Goal: Task Accomplishment & Management: Use online tool/utility

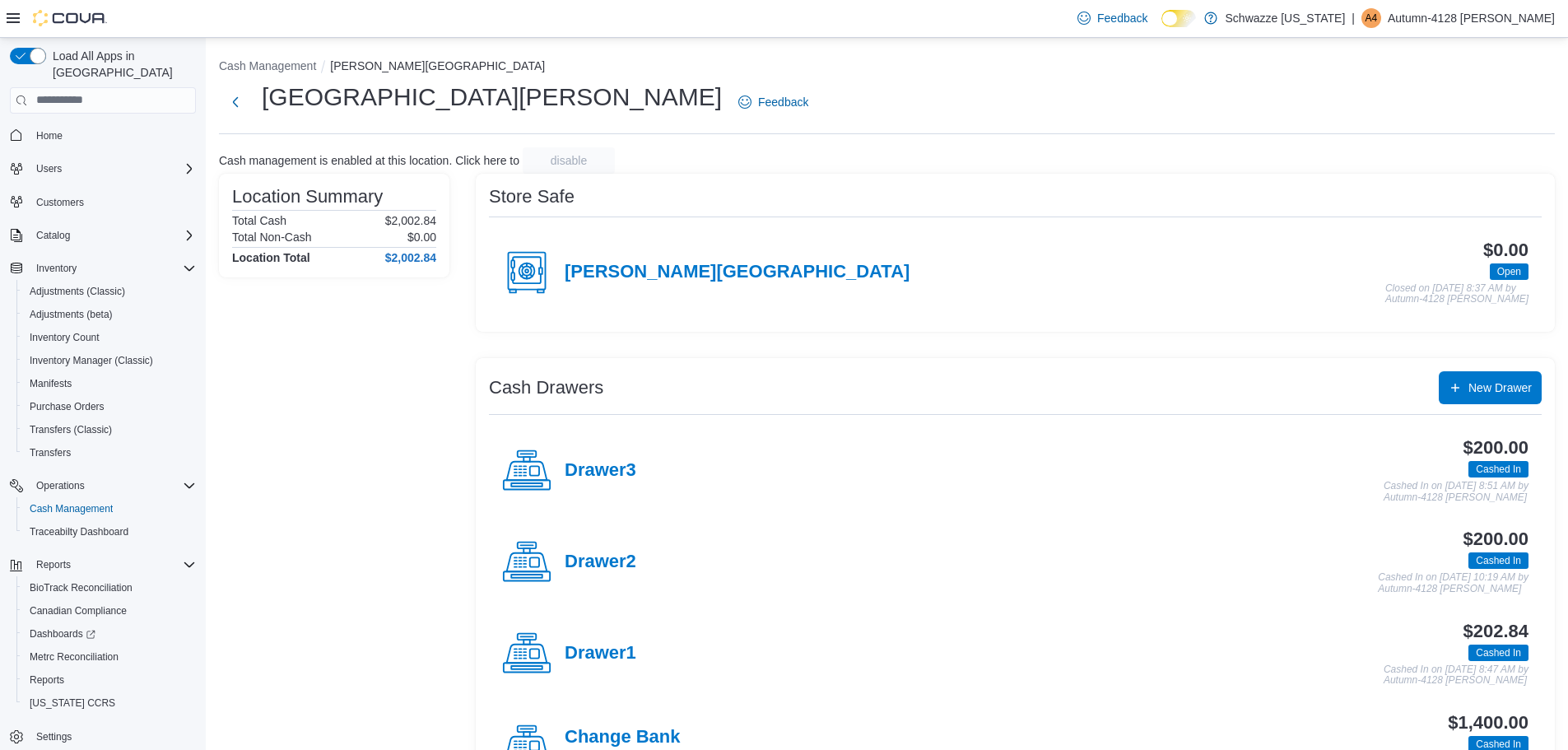
click at [78, 10] on img at bounding box center [69, 19] width 74 height 17
click at [55, 18] on img at bounding box center [69, 19] width 74 height 17
click at [47, 130] on span "Home" at bounding box center [49, 136] width 26 height 13
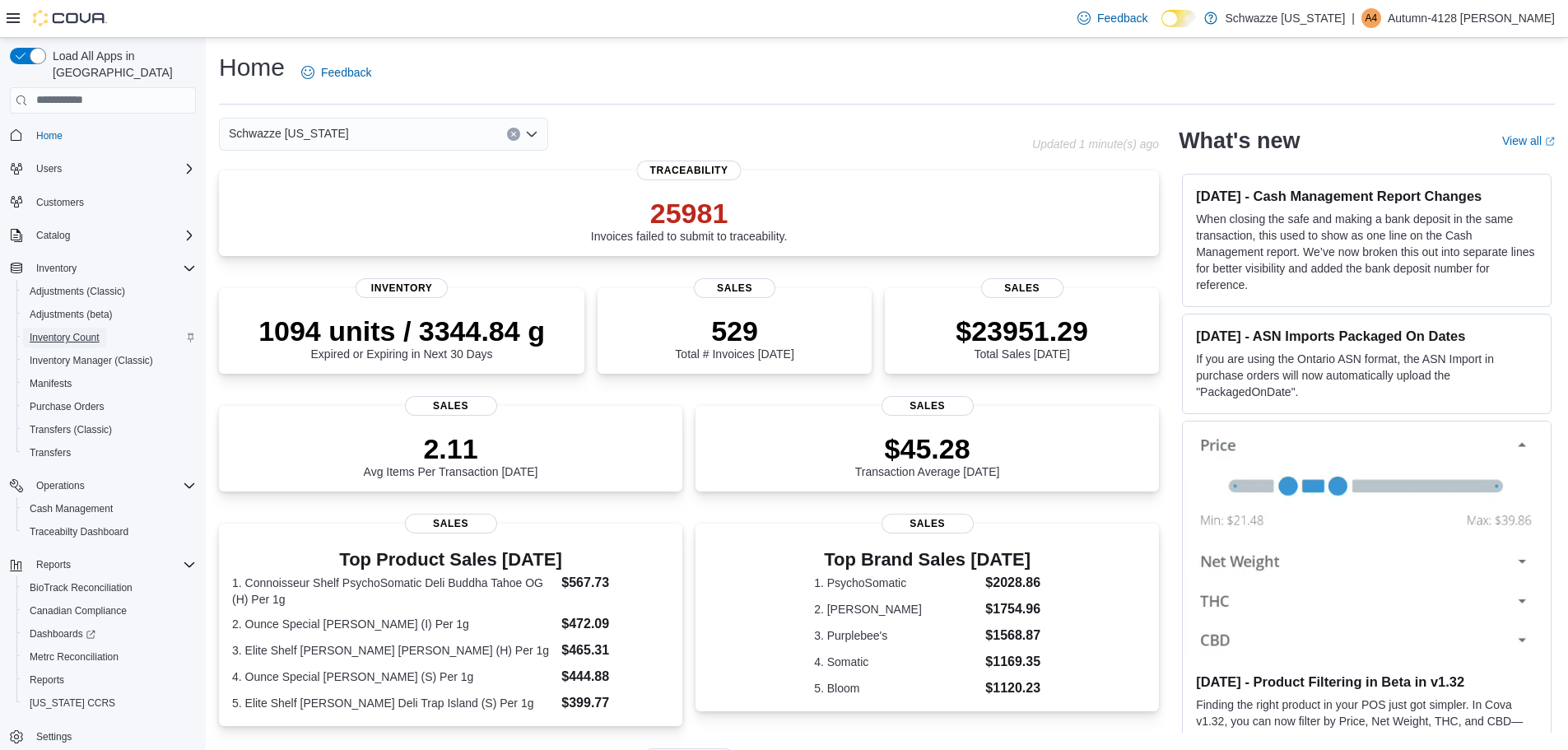
click at [66, 331] on span "Inventory Count" at bounding box center [64, 338] width 70 height 13
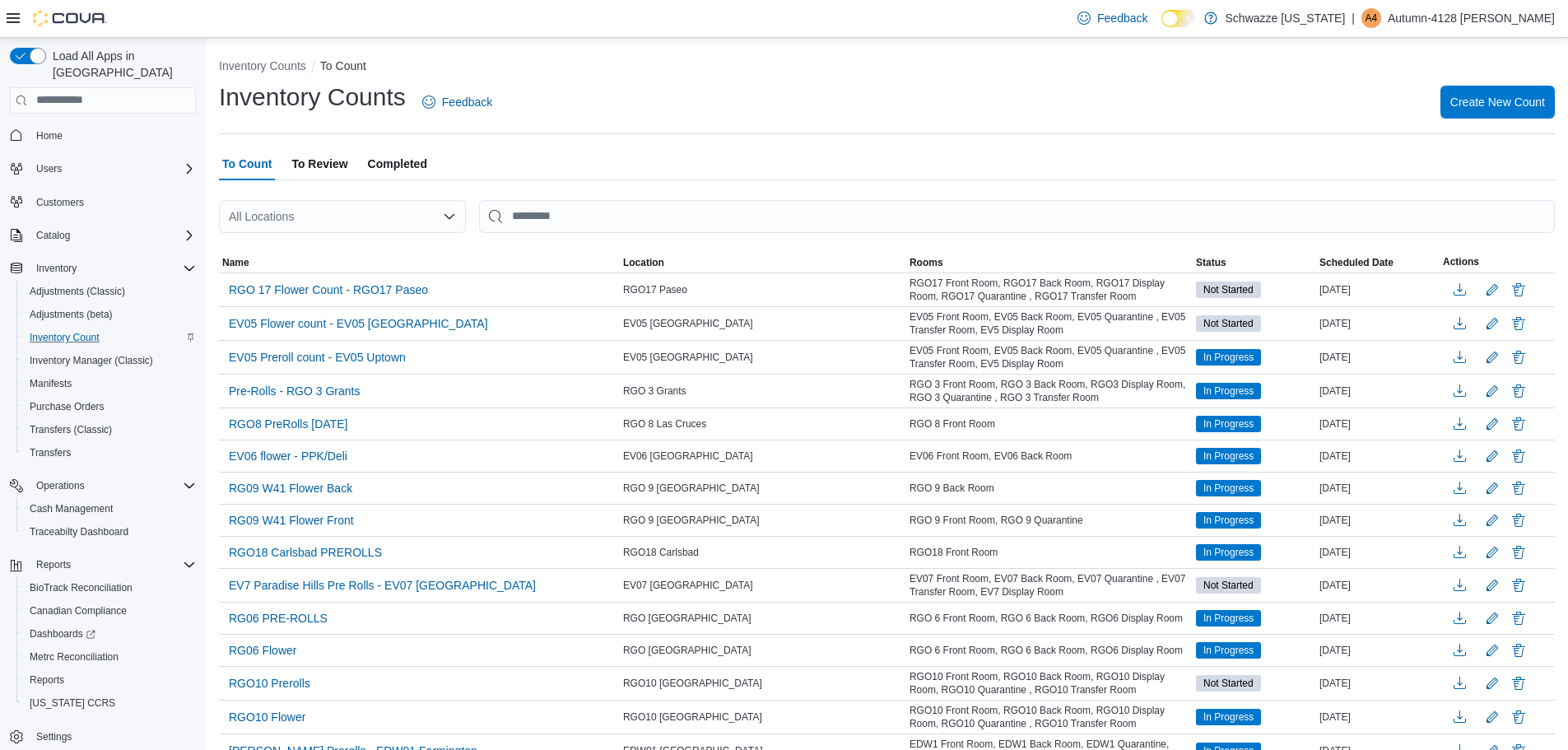
click at [447, 214] on icon "Open list of options" at bounding box center [449, 216] width 13 height 13
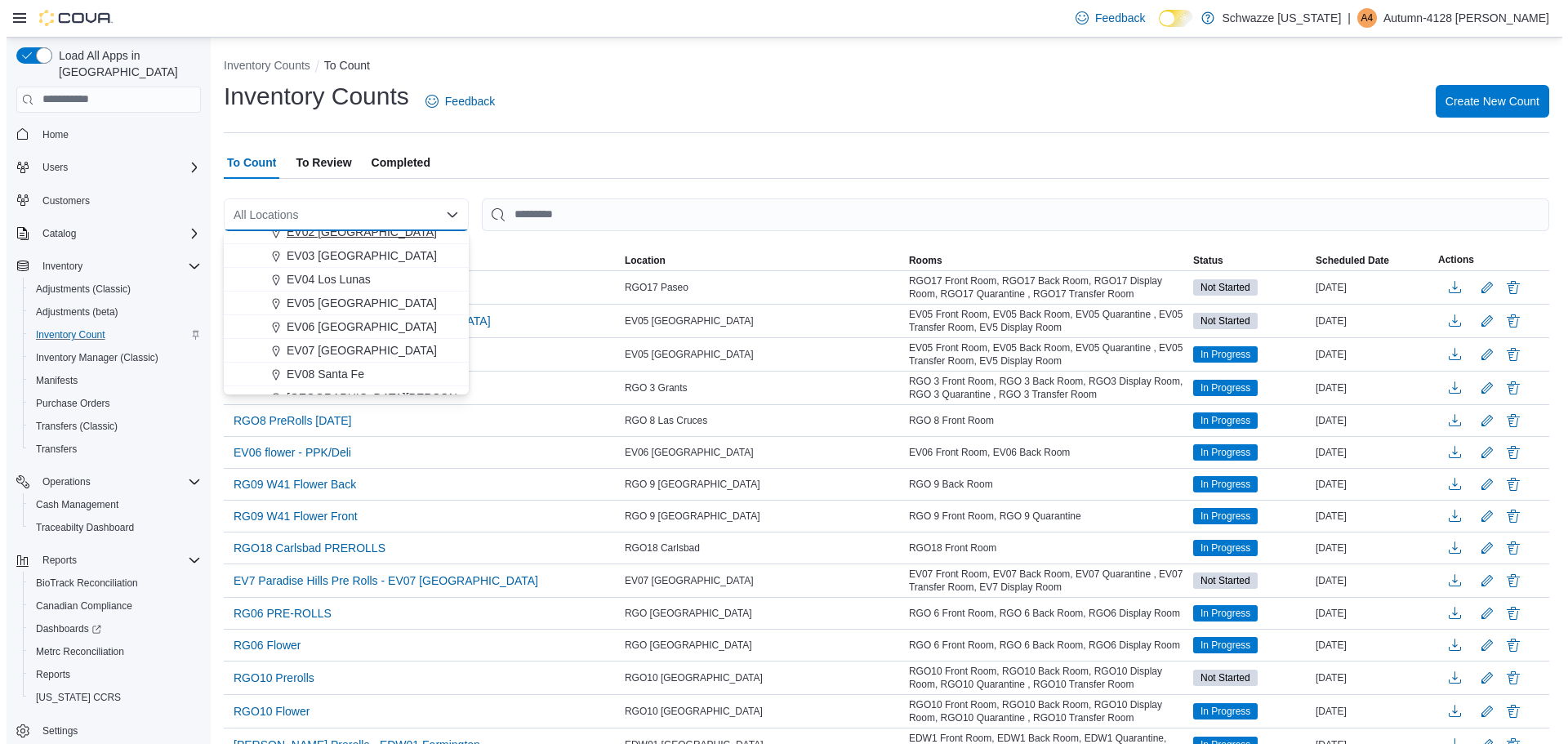
scroll to position [164, 0]
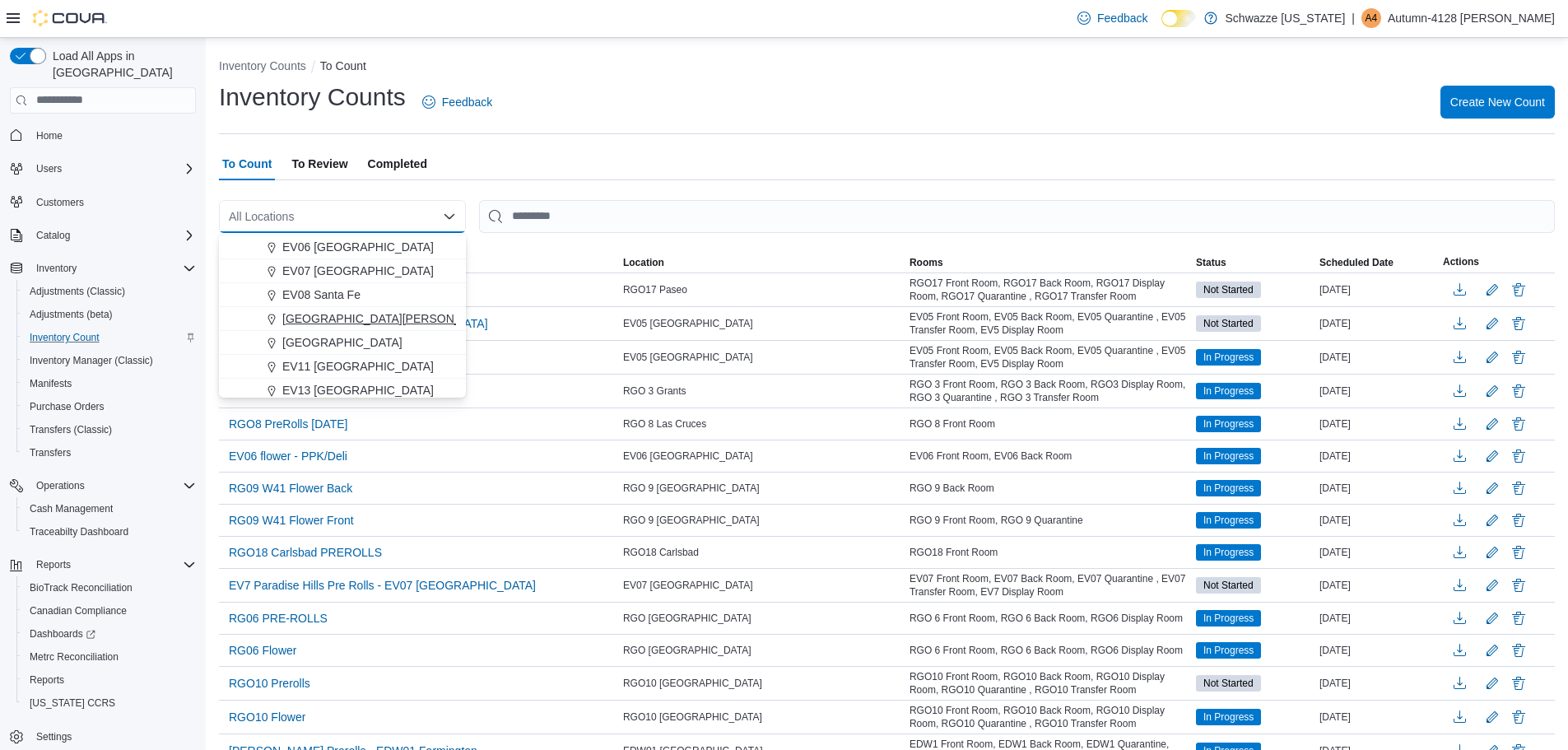
click at [324, 318] on span "[GEOGRAPHIC_DATA][PERSON_NAME]" at bounding box center [390, 319] width 214 height 17
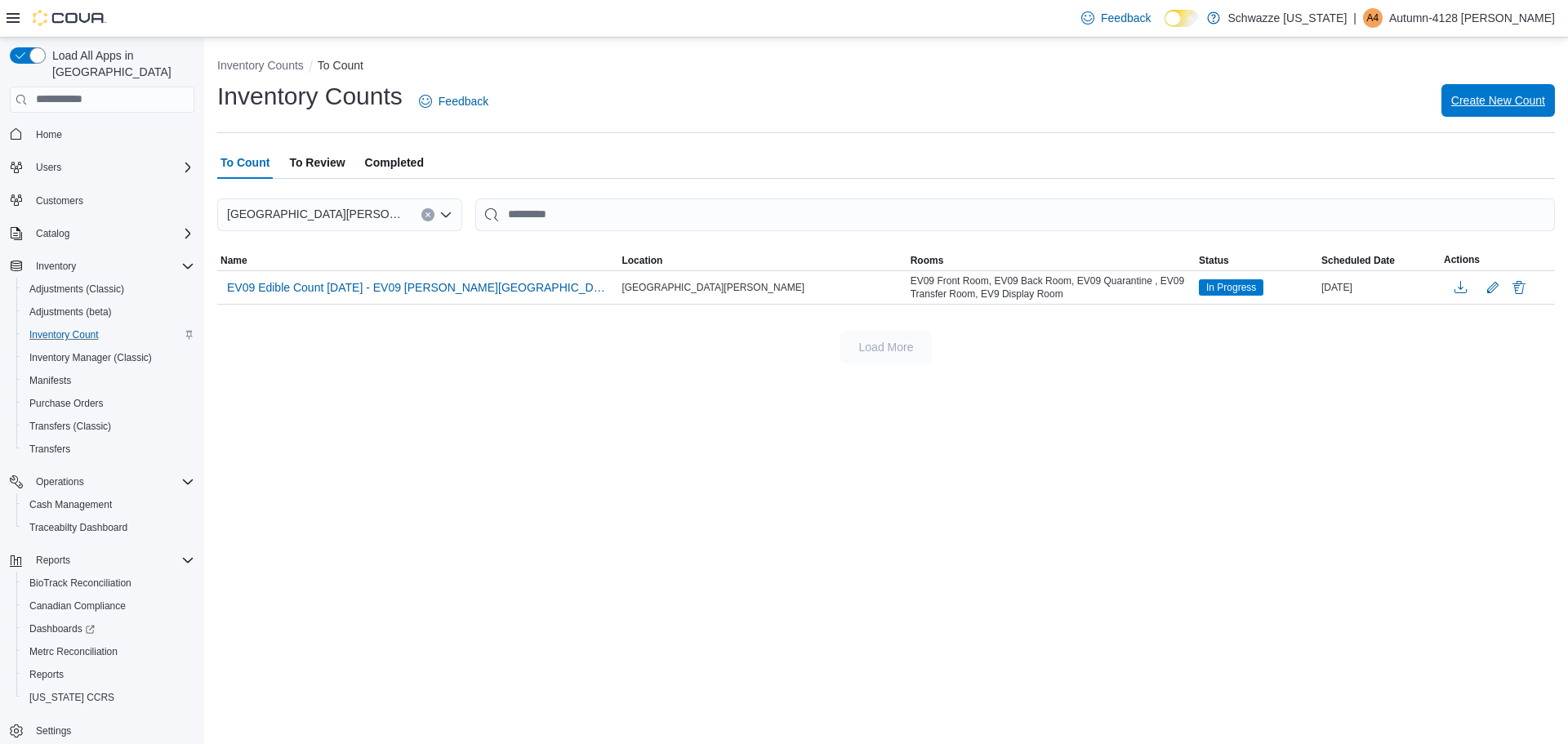
click at [1502, 109] on span "Create New Count" at bounding box center [1499, 100] width 94 height 32
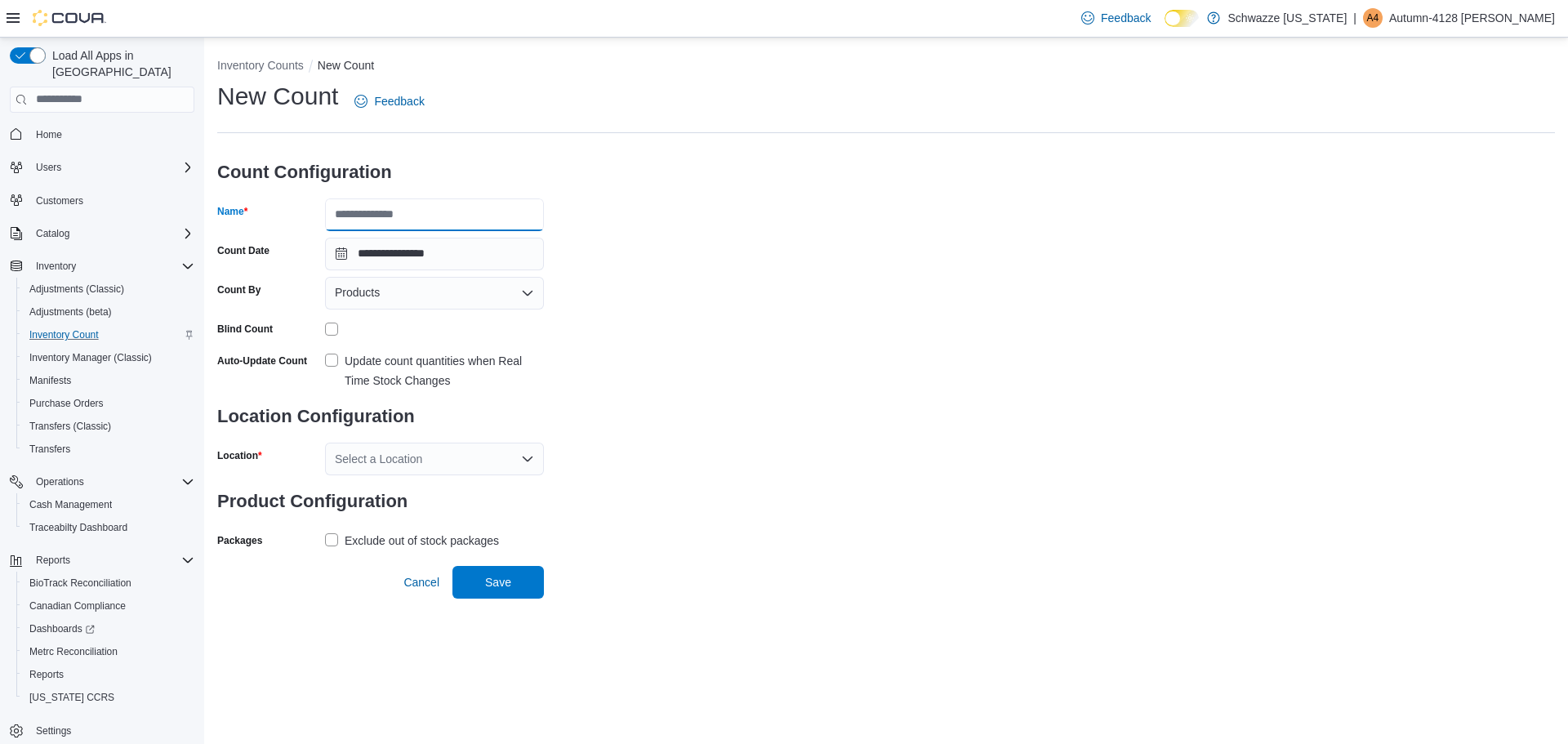
click at [377, 220] on input "Name" at bounding box center [434, 214] width 219 height 32
type input "**********"
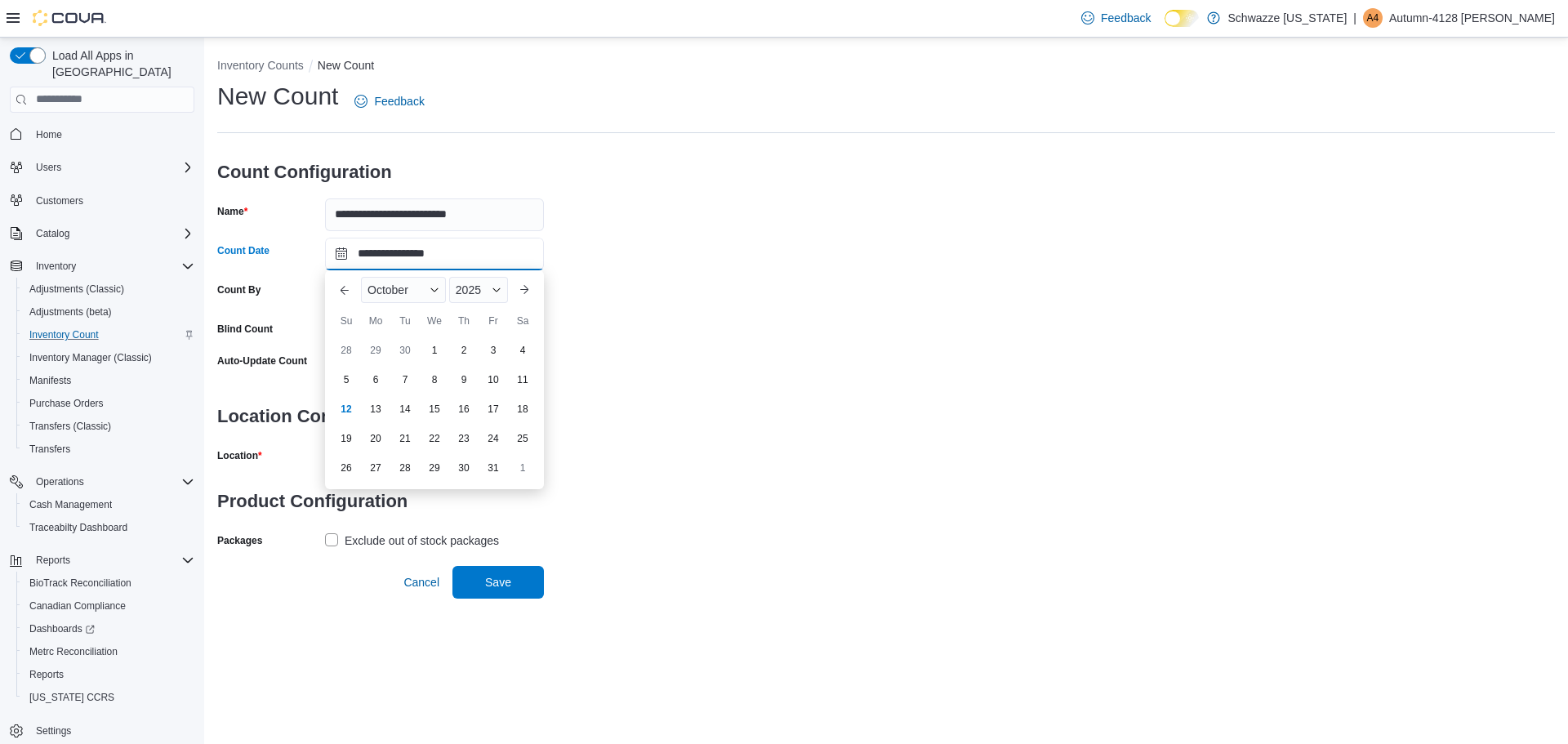
click at [435, 247] on input "**********" at bounding box center [434, 254] width 219 height 32
click at [346, 415] on div "12" at bounding box center [345, 408] width 29 height 29
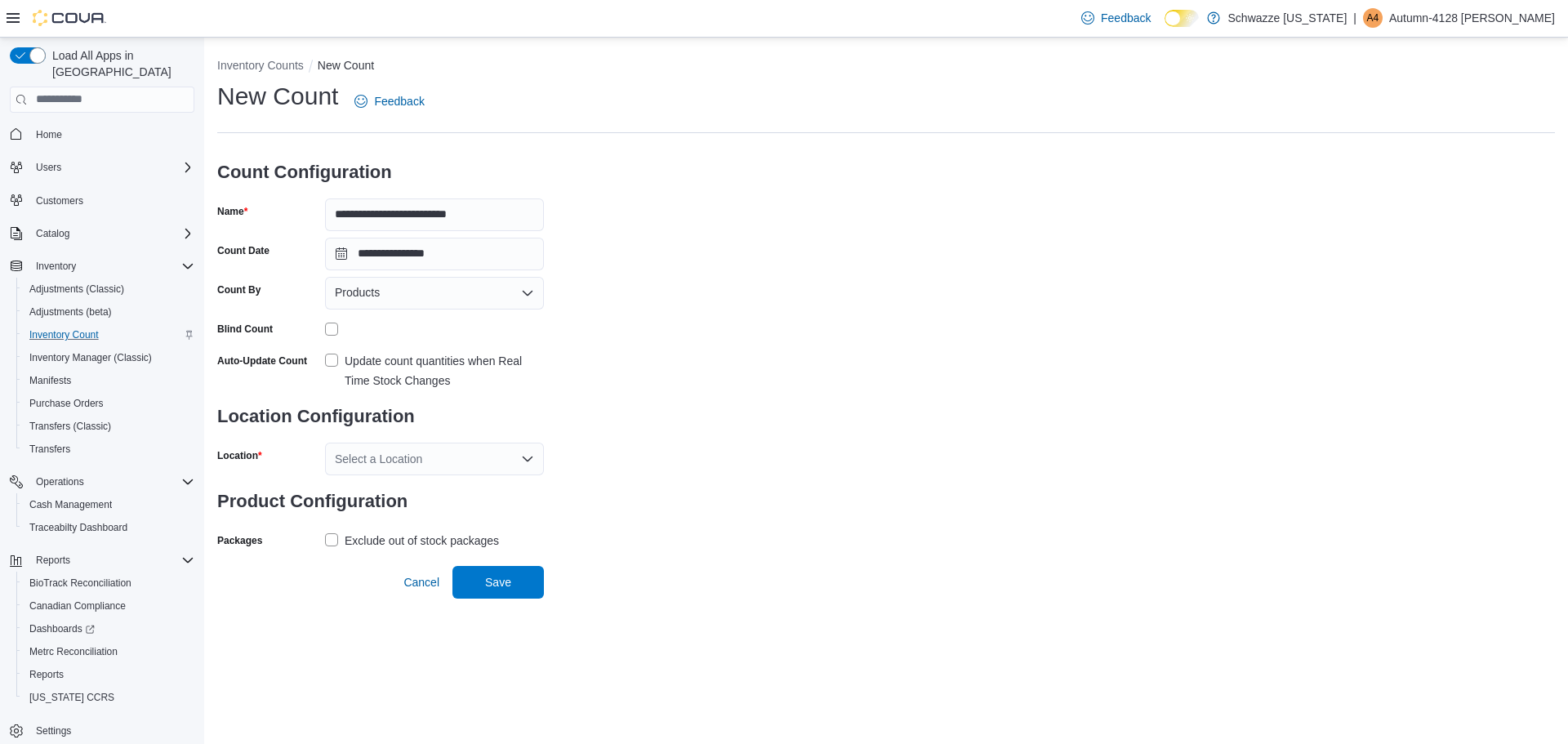
click at [665, 314] on div "**********" at bounding box center [886, 316] width 1338 height 473
click at [523, 289] on icon "Open list of options" at bounding box center [527, 293] width 13 height 13
click at [718, 329] on div "**********" at bounding box center [886, 316] width 1338 height 473
click at [520, 289] on div "Products" at bounding box center [434, 292] width 219 height 32
click at [525, 294] on icon "Close list of options" at bounding box center [527, 291] width 10 height 5
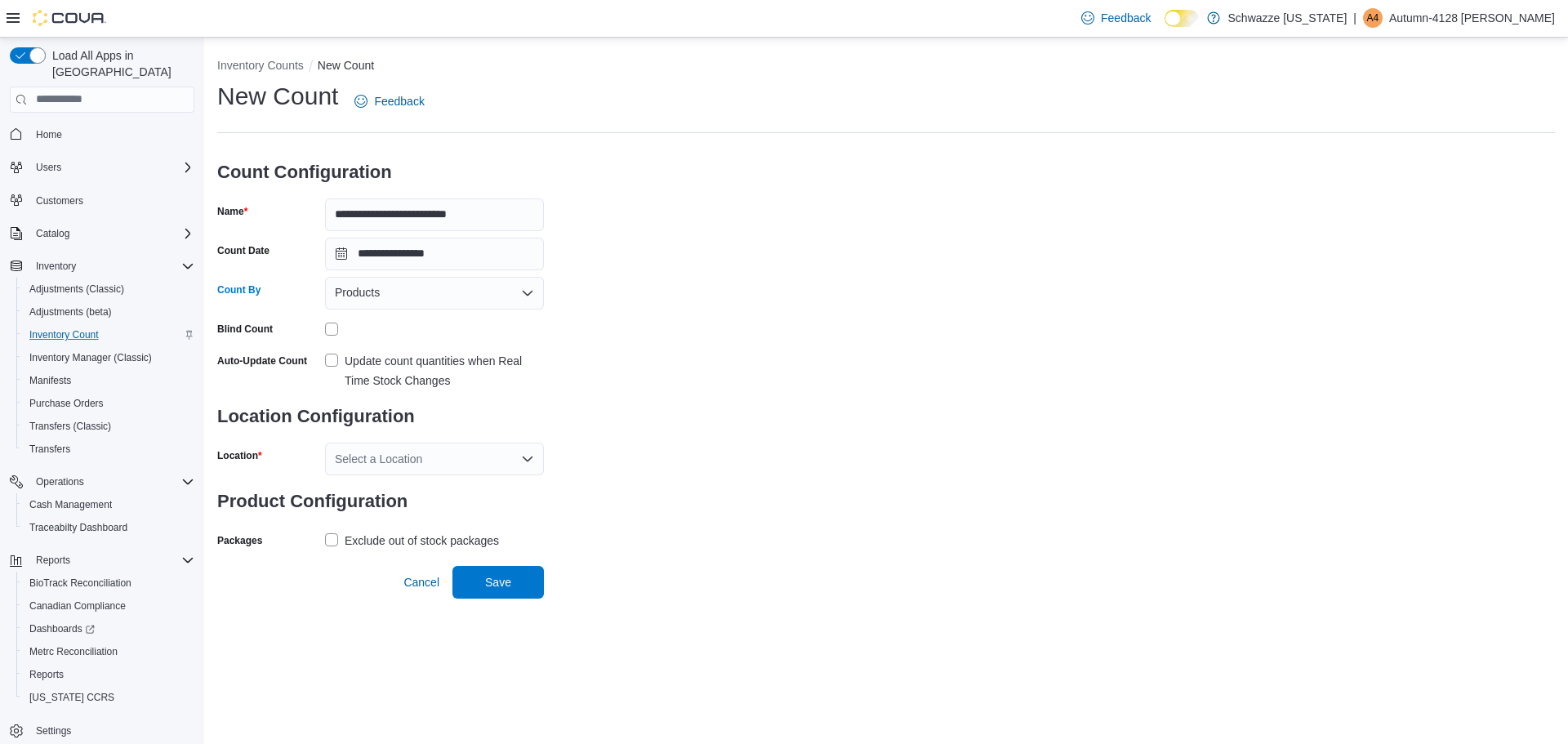
click at [525, 294] on icon "Open list of options" at bounding box center [527, 291] width 10 height 5
click at [385, 347] on span "Classifications" at bounding box center [444, 345] width 179 height 17
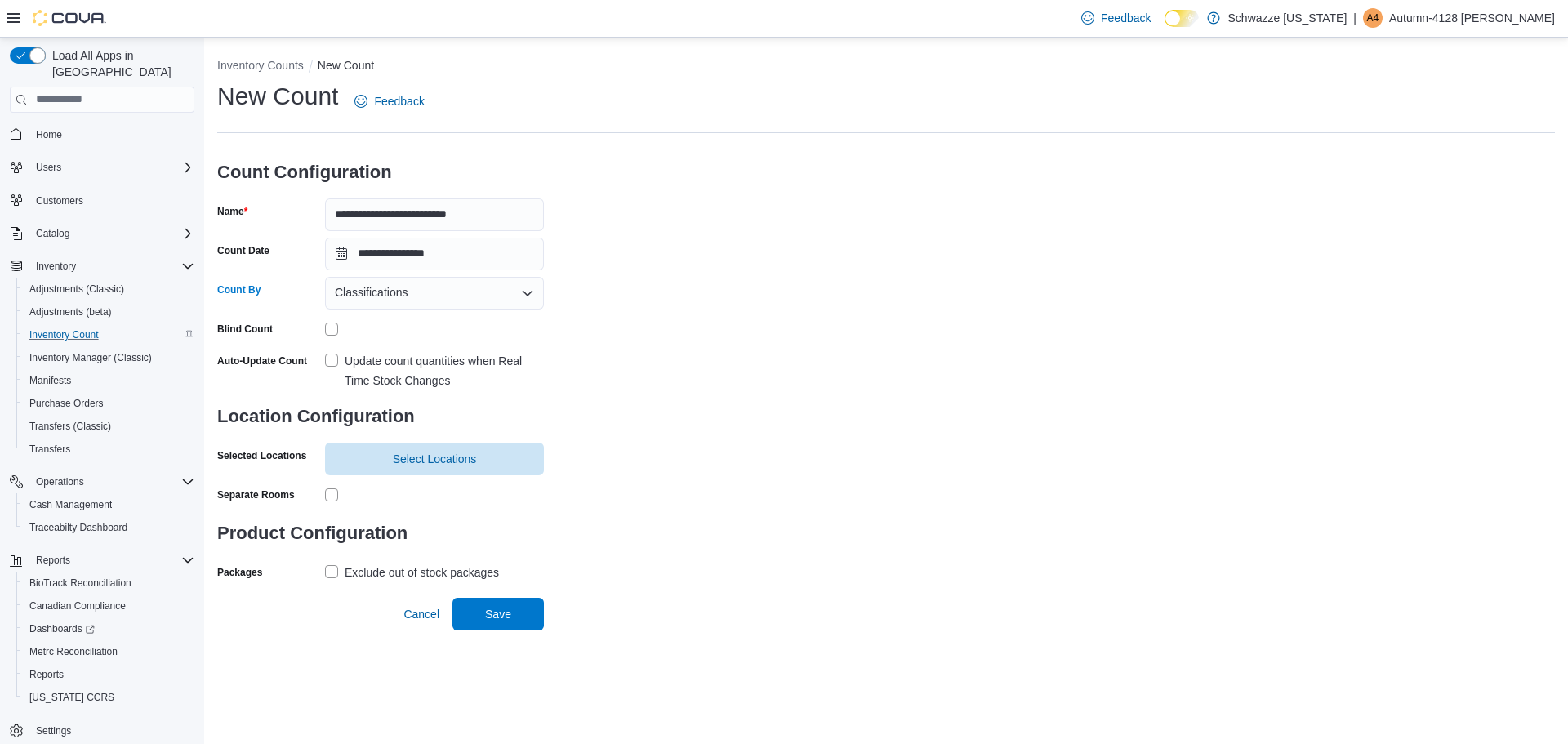
click at [335, 362] on label "Update count quantities when Real Time Stock Changes" at bounding box center [434, 371] width 219 height 39
click at [463, 463] on span "Select Locations" at bounding box center [435, 458] width 84 height 17
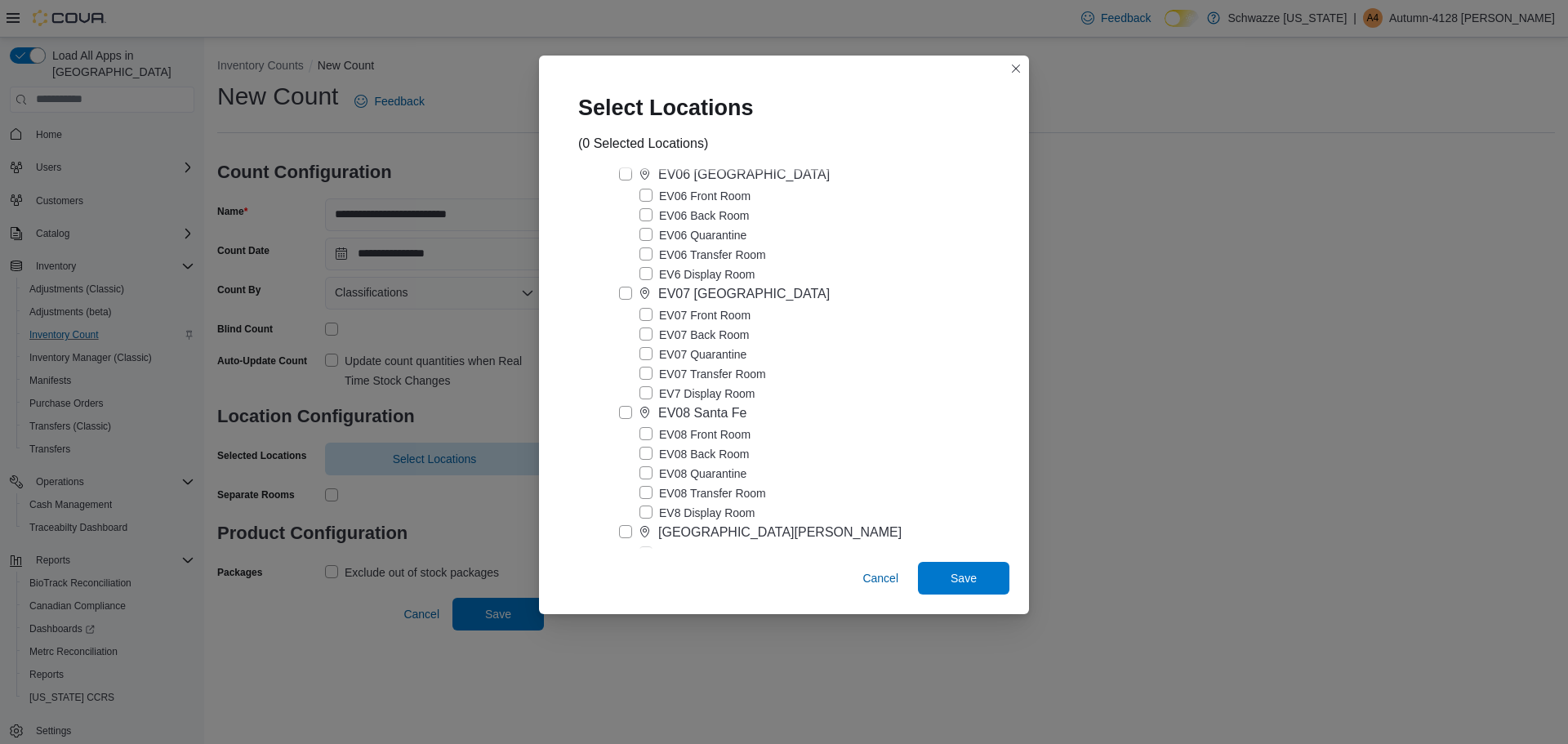
scroll to position [735, 0]
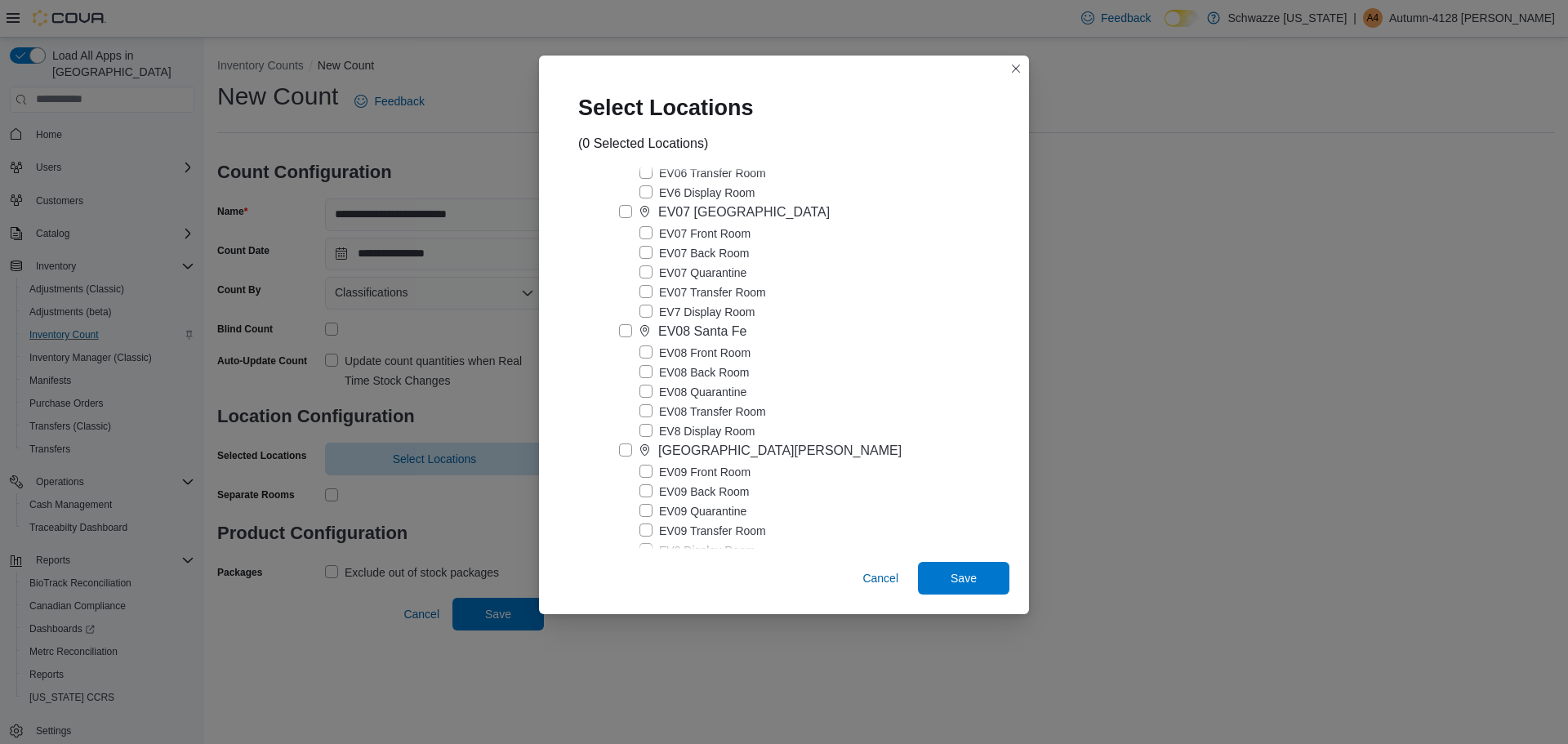
click at [624, 449] on label "[GEOGRAPHIC_DATA][PERSON_NAME]" at bounding box center [759, 451] width 282 height 19
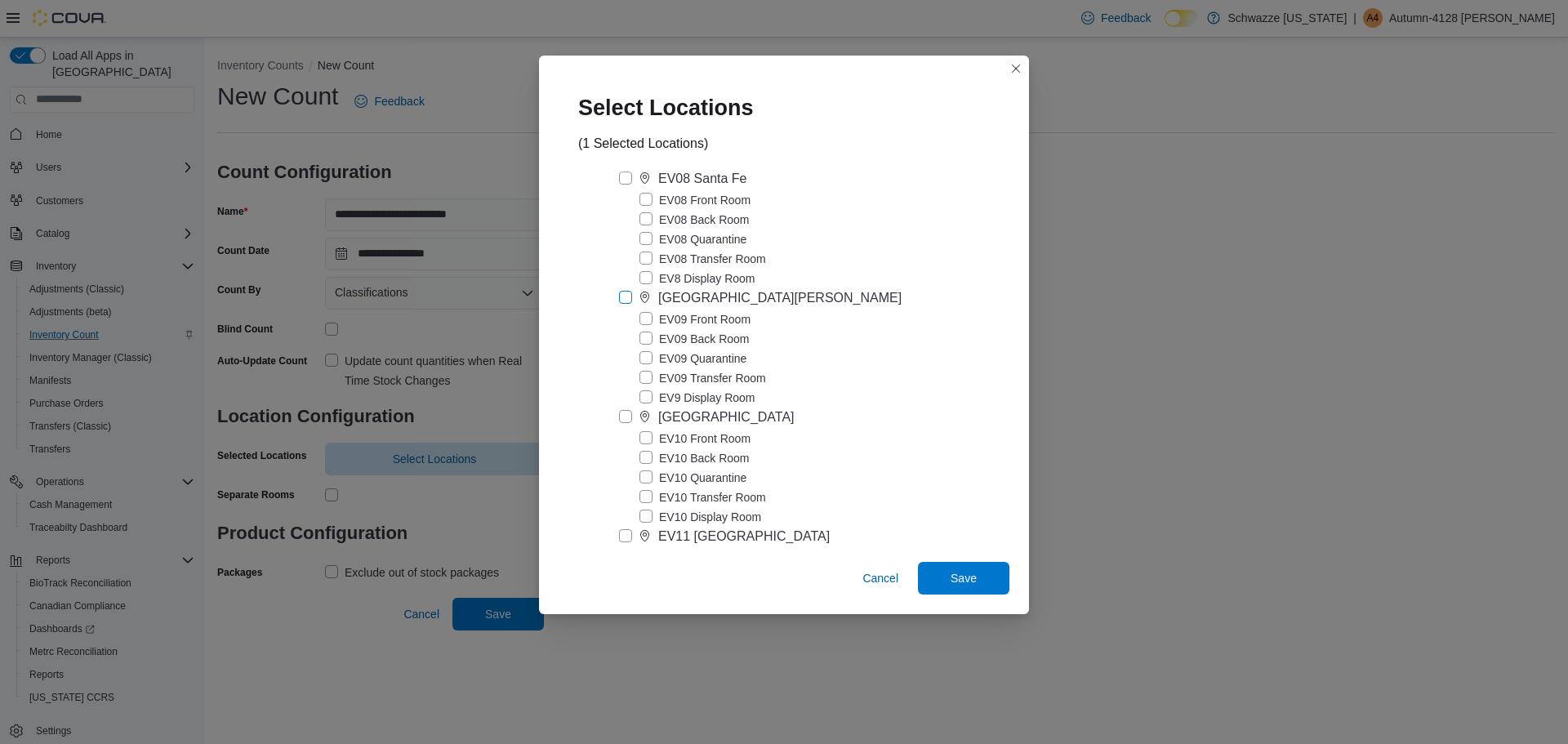
scroll to position [899, 0]
click at [960, 569] on span "Save" at bounding box center [964, 577] width 72 height 32
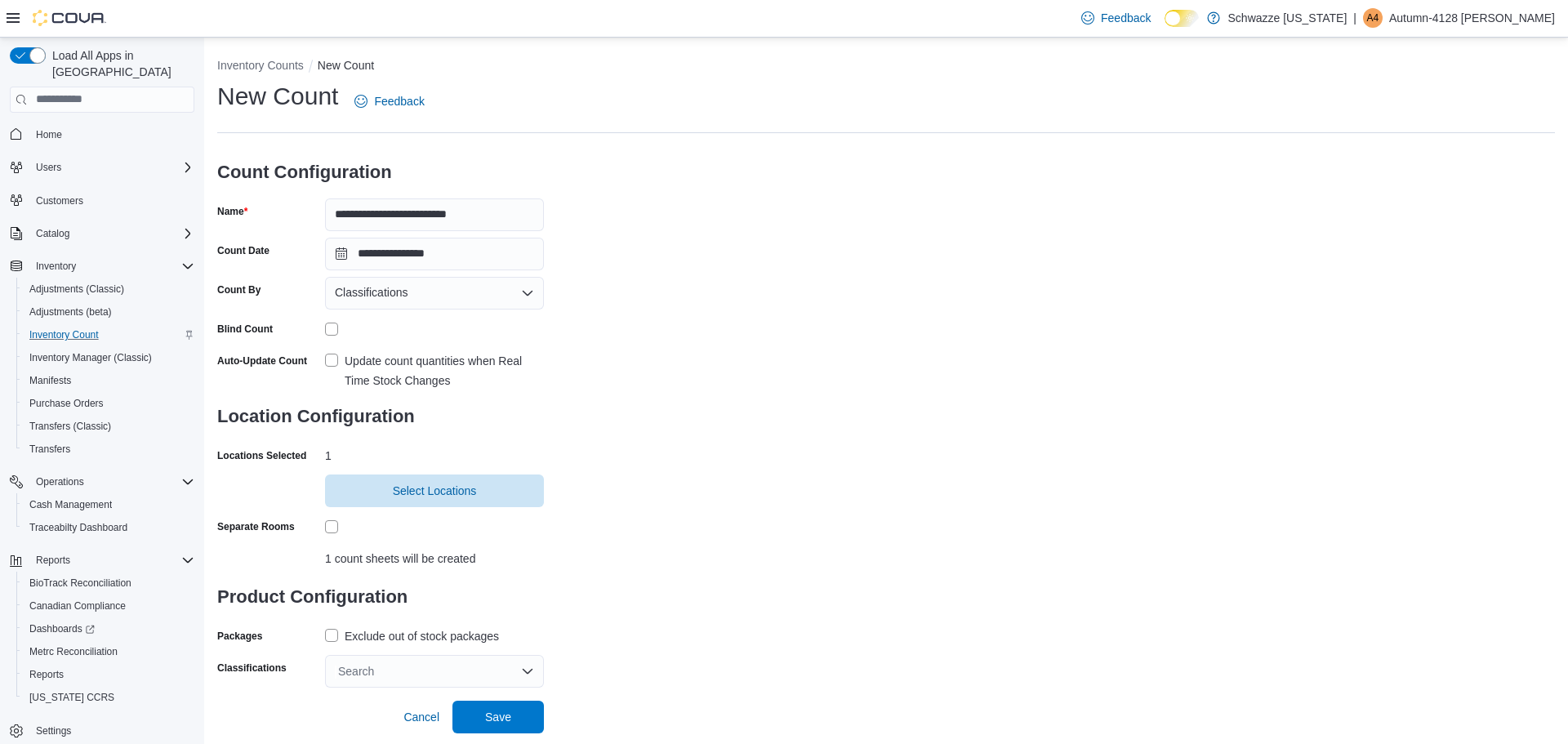
click at [334, 634] on label "Exclude out of stock packages" at bounding box center [412, 636] width 174 height 19
click at [521, 672] on div "Search" at bounding box center [434, 671] width 219 height 32
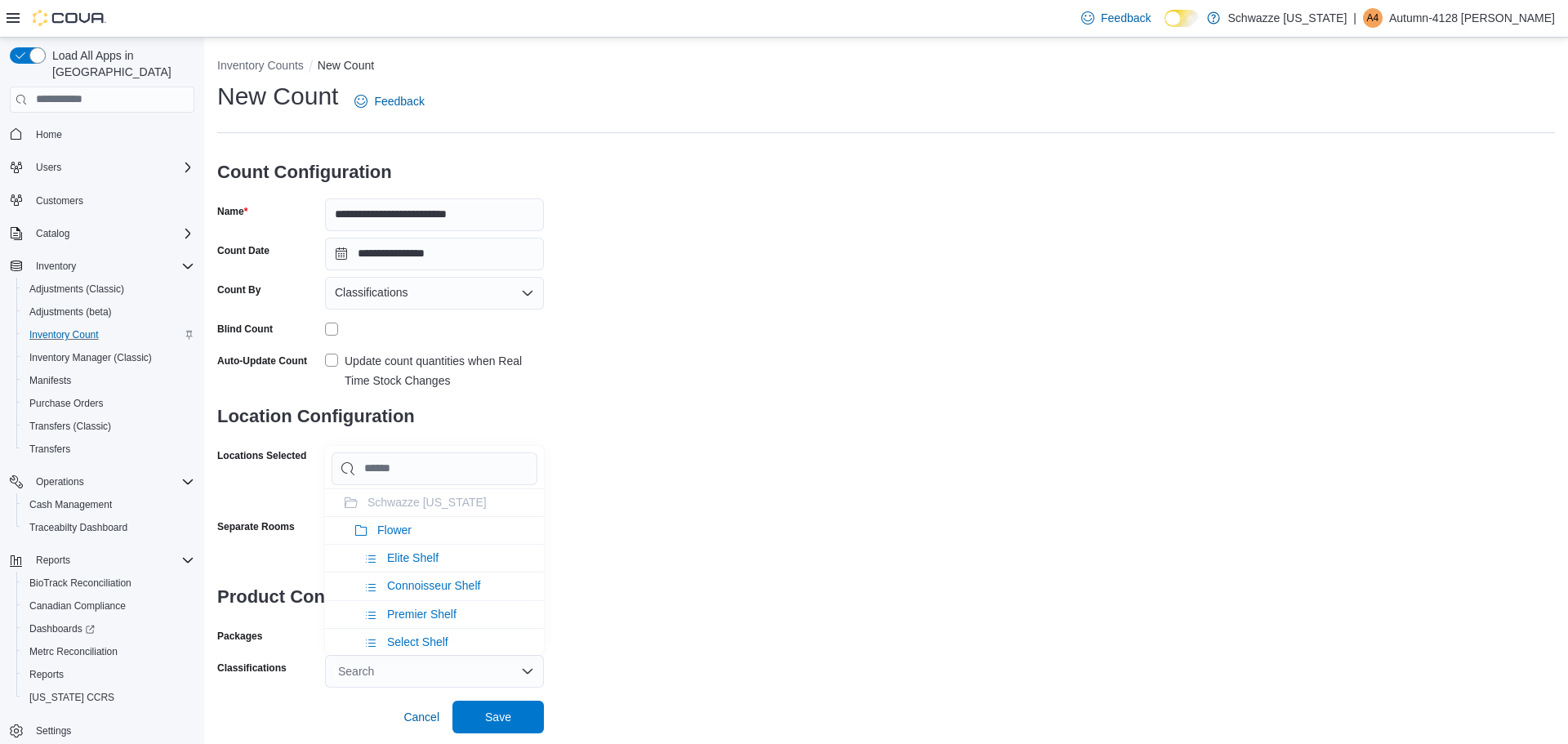
click at [588, 610] on div "**********" at bounding box center [886, 384] width 1338 height 608
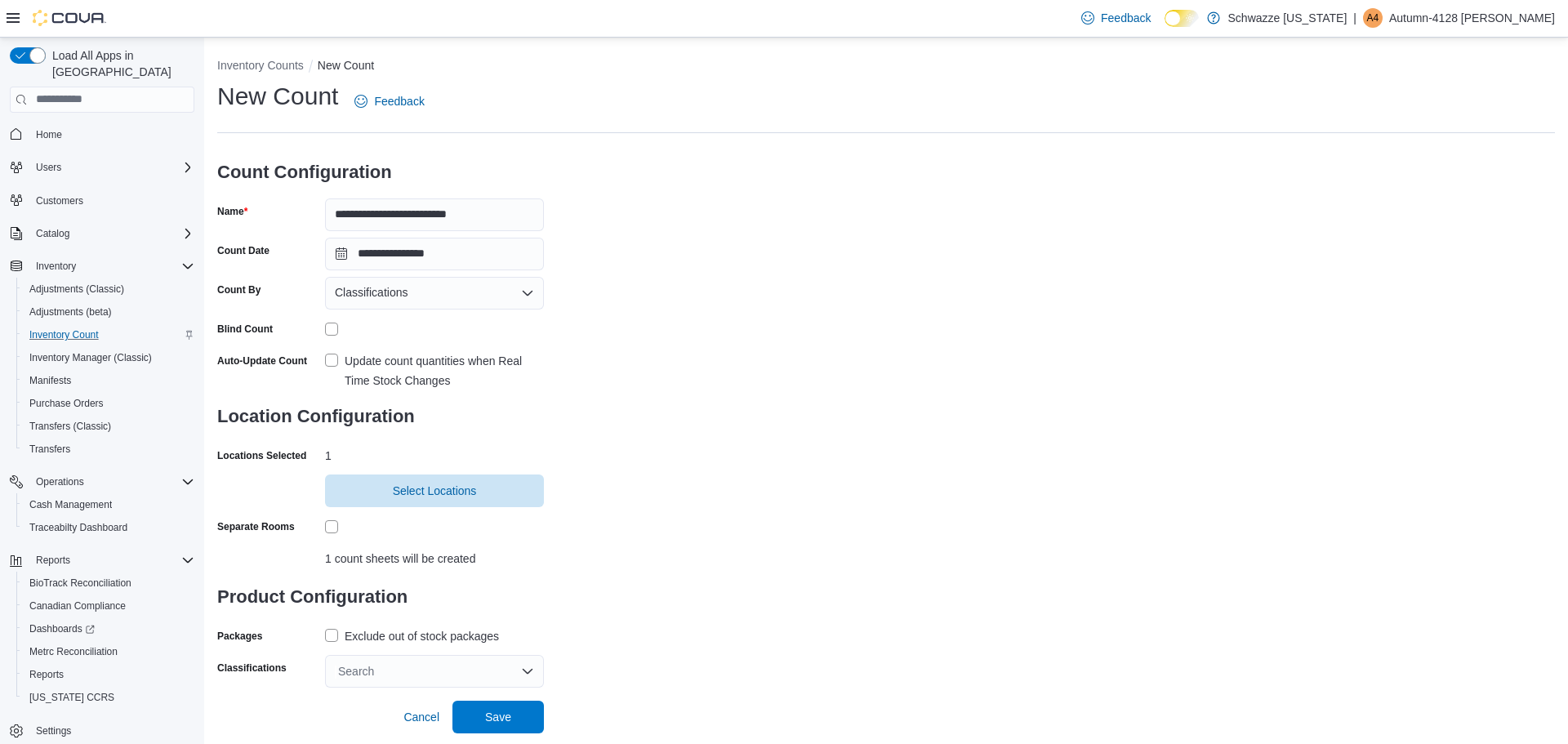
click at [535, 671] on div "Search" at bounding box center [434, 671] width 219 height 32
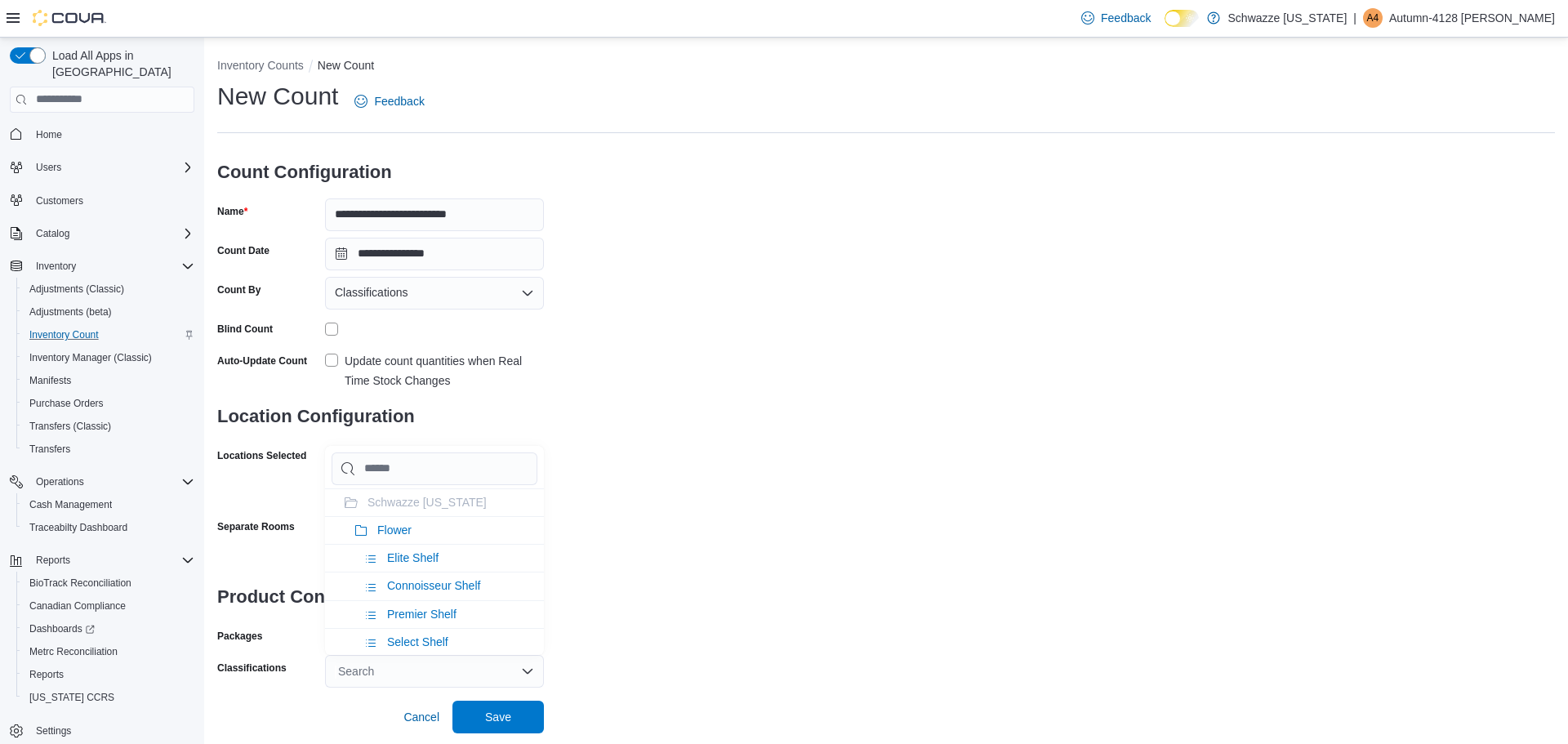
click at [685, 574] on div "**********" at bounding box center [886, 384] width 1338 height 608
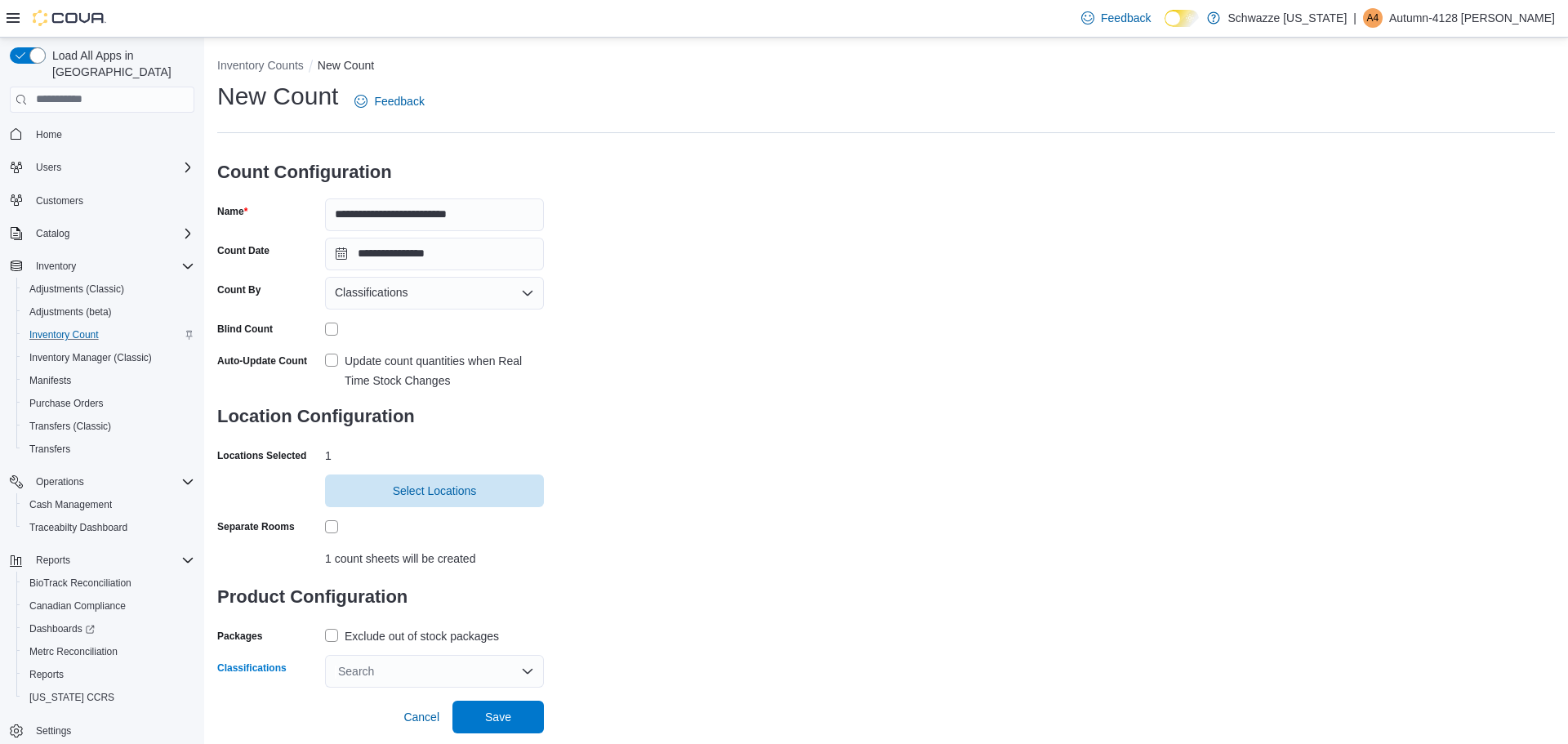
click at [514, 665] on div "Search" at bounding box center [434, 671] width 219 height 32
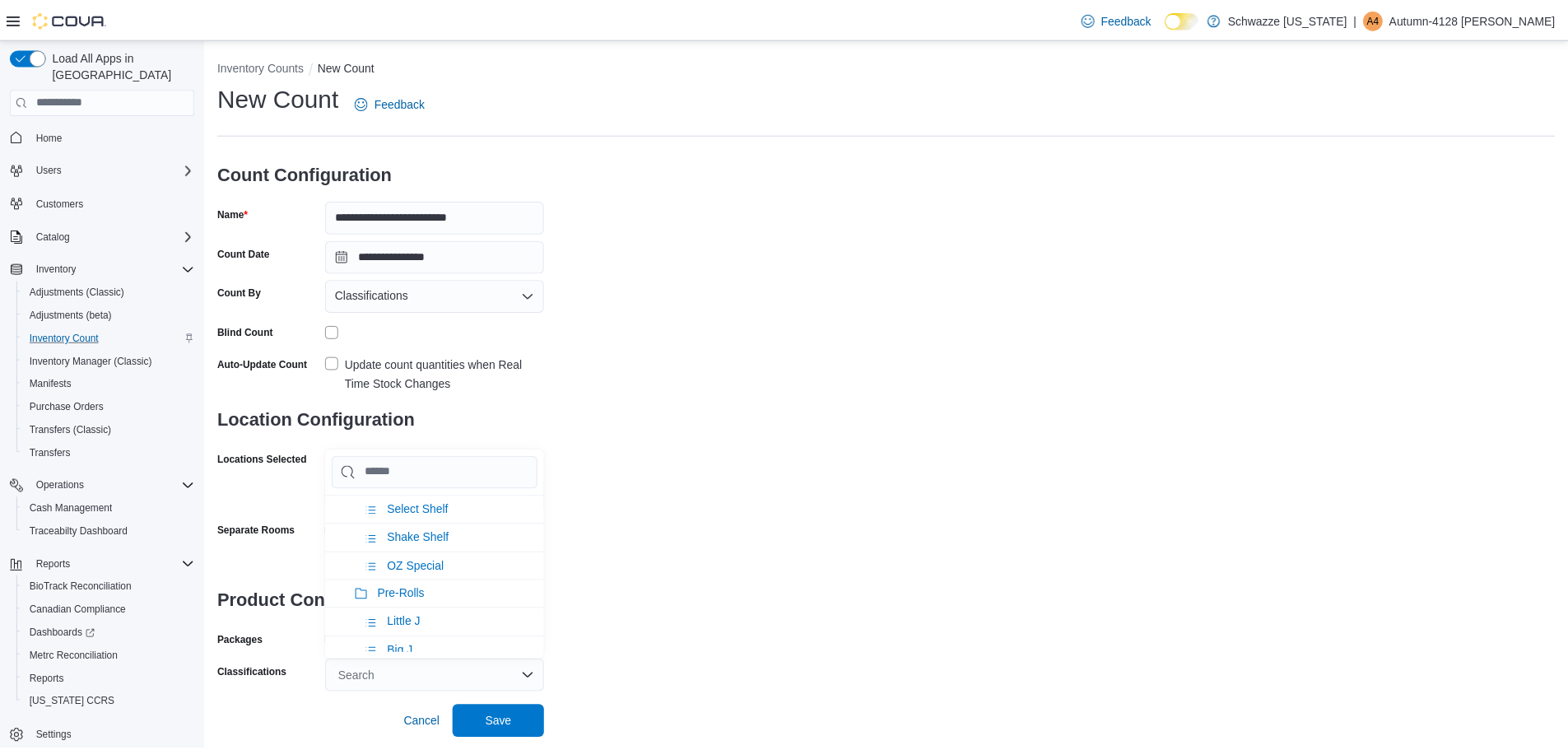
scroll to position [165, 0]
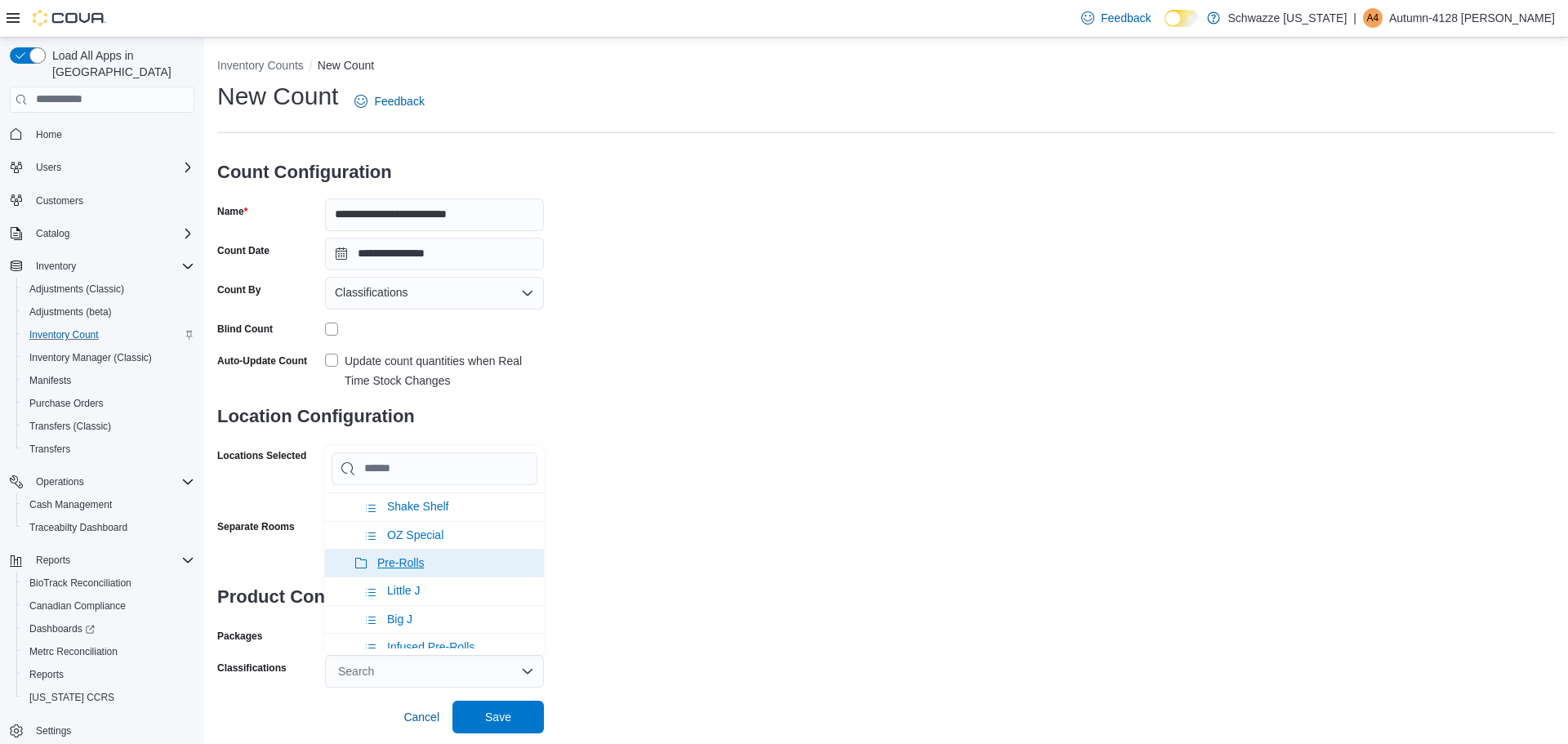
click at [416, 564] on span "Pre-Rolls" at bounding box center [401, 563] width 47 height 13
click at [834, 552] on div "**********" at bounding box center [886, 384] width 1338 height 608
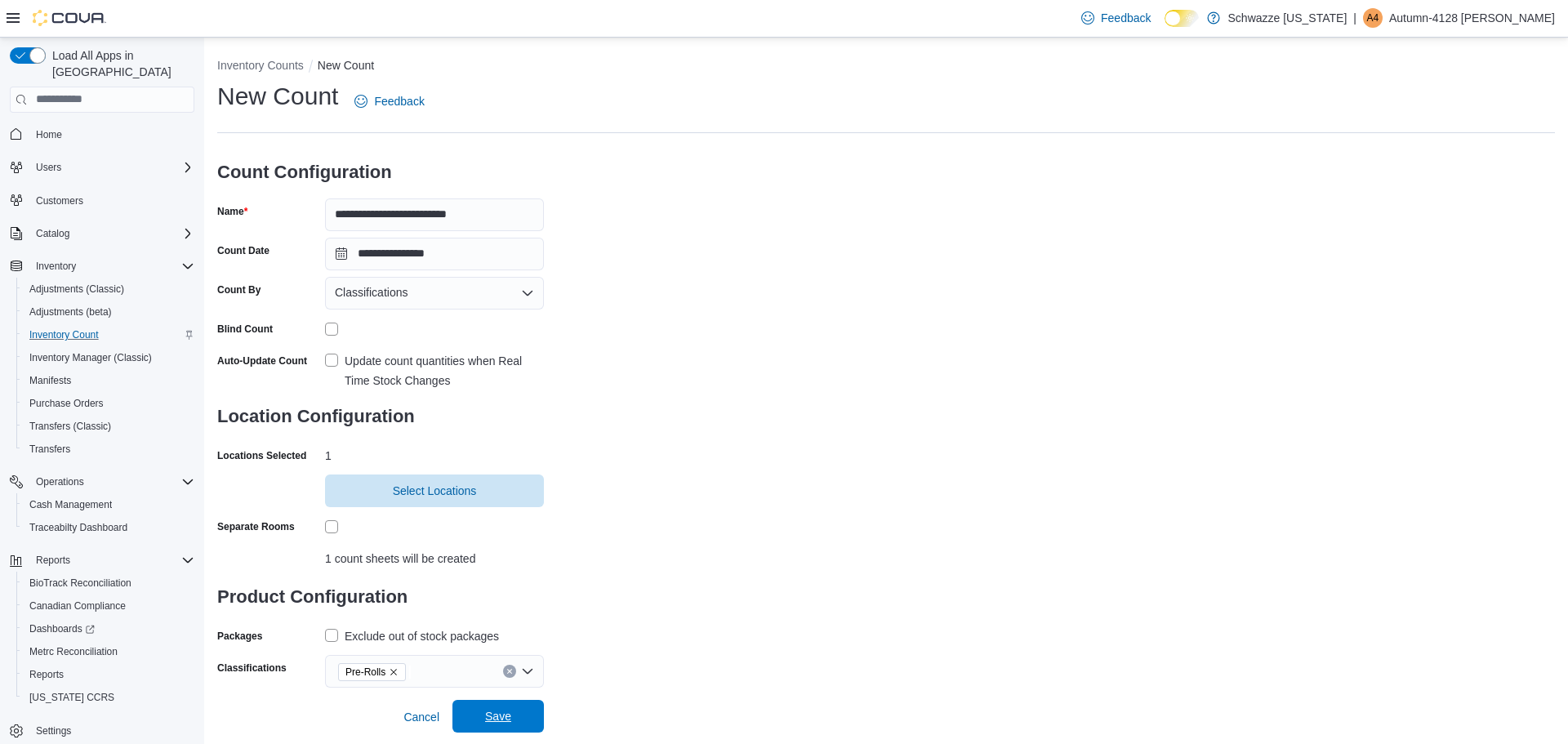
click at [520, 715] on span "Save" at bounding box center [499, 715] width 72 height 32
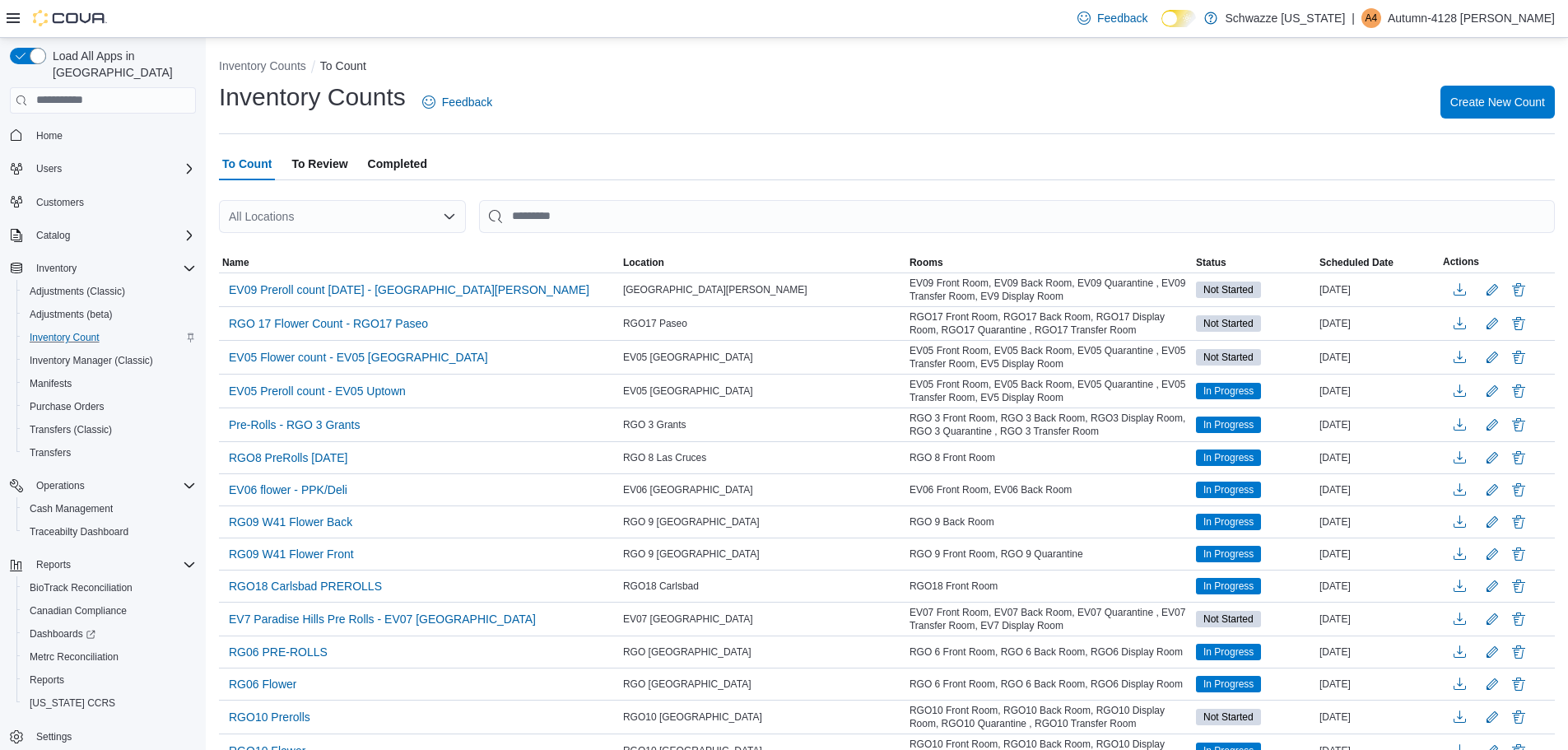
click at [418, 207] on div "All Locations" at bounding box center [342, 215] width 247 height 33
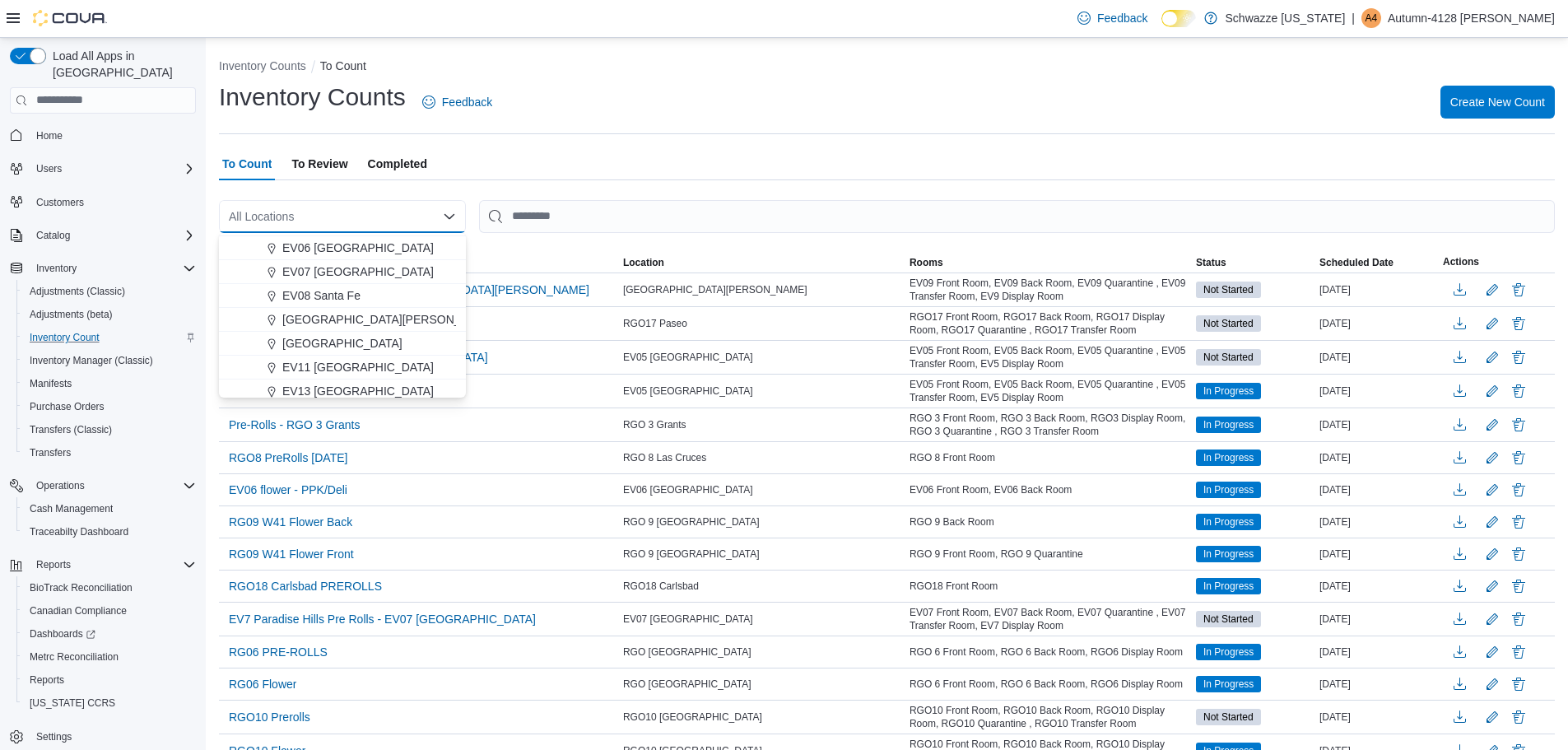
scroll to position [165, 0]
click at [342, 326] on span "[GEOGRAPHIC_DATA][PERSON_NAME]" at bounding box center [390, 319] width 214 height 17
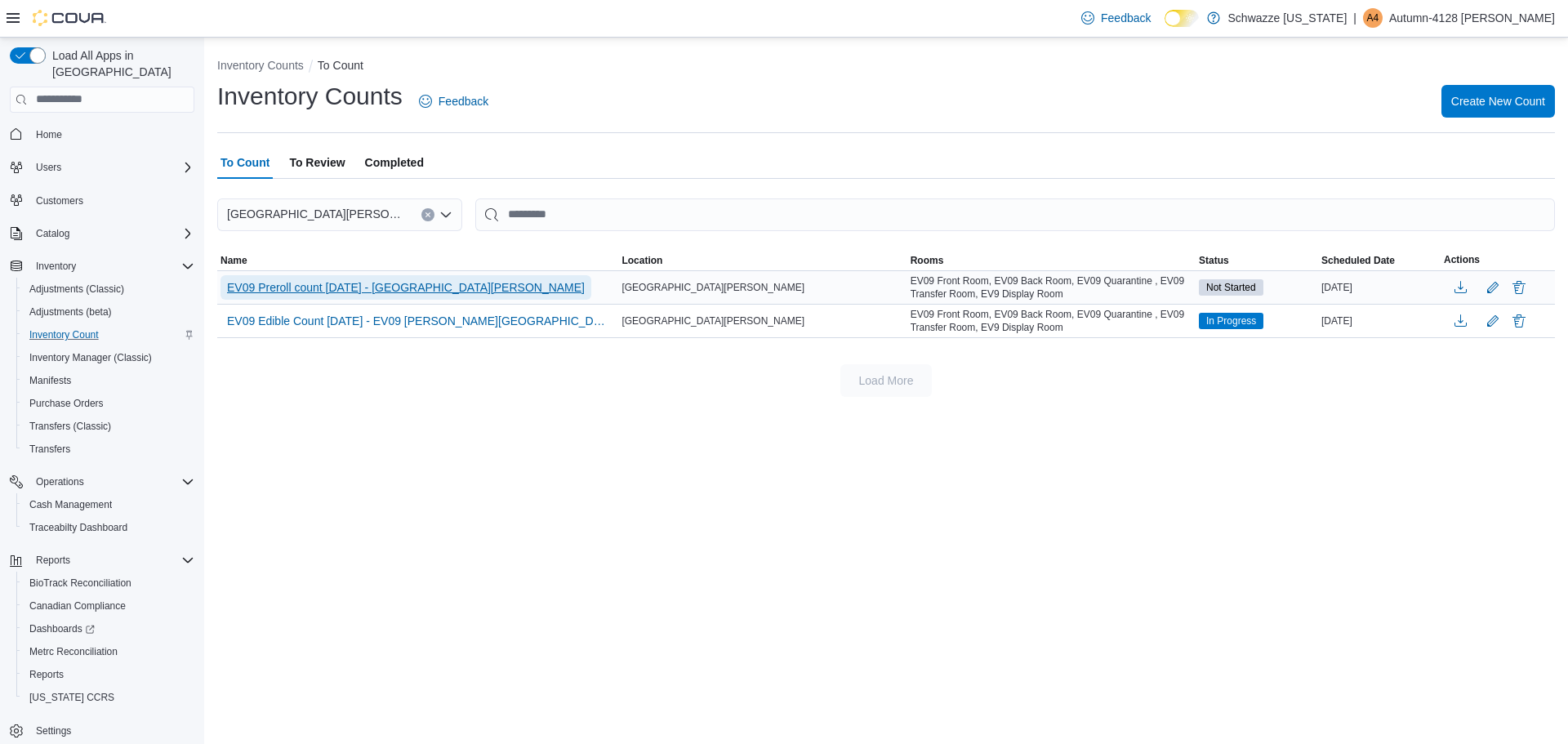
click at [297, 290] on span "EV09 Preroll count [DATE] - [GEOGRAPHIC_DATA][PERSON_NAME]" at bounding box center [405, 288] width 358 height 17
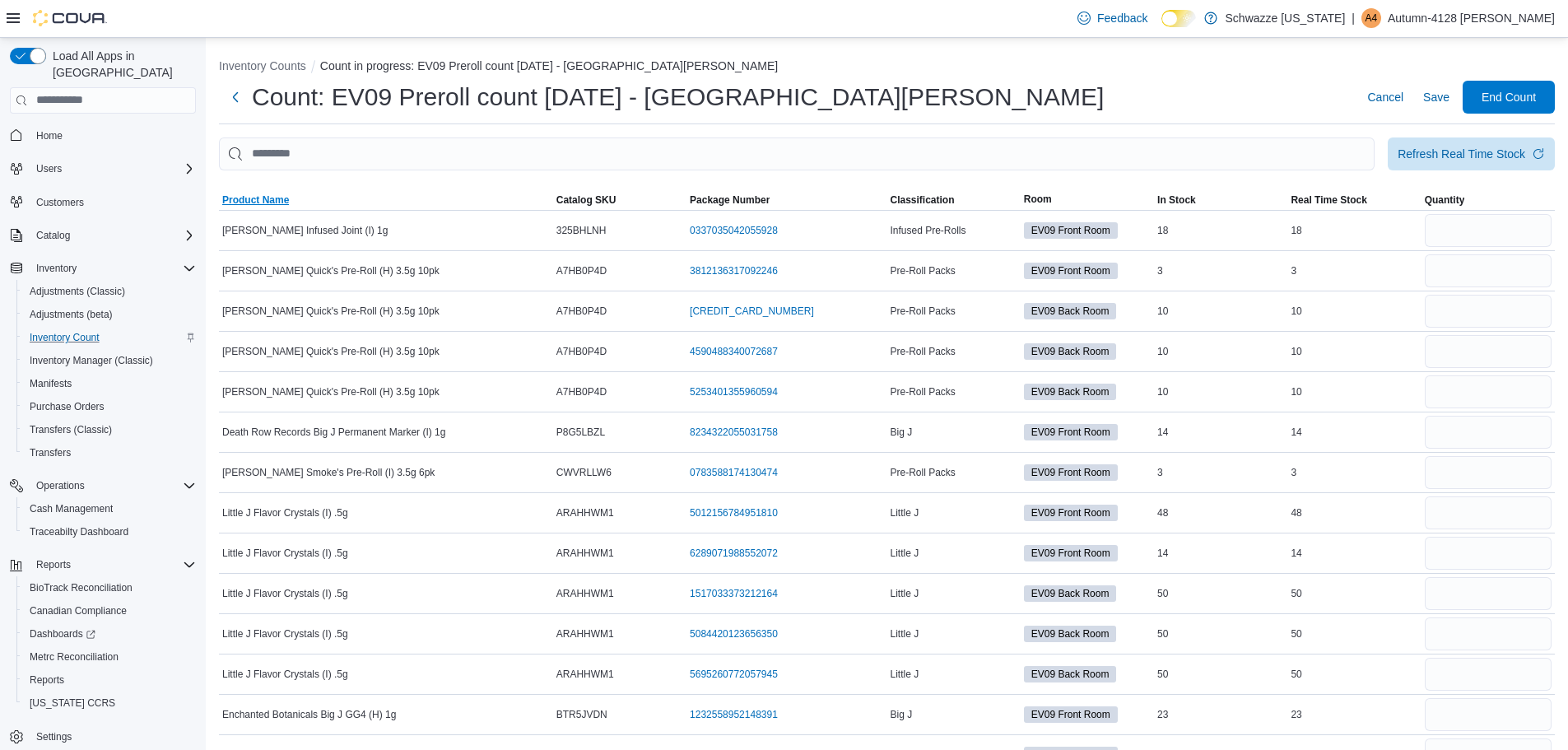
click at [247, 200] on span "Product Name" at bounding box center [254, 200] width 66 height 13
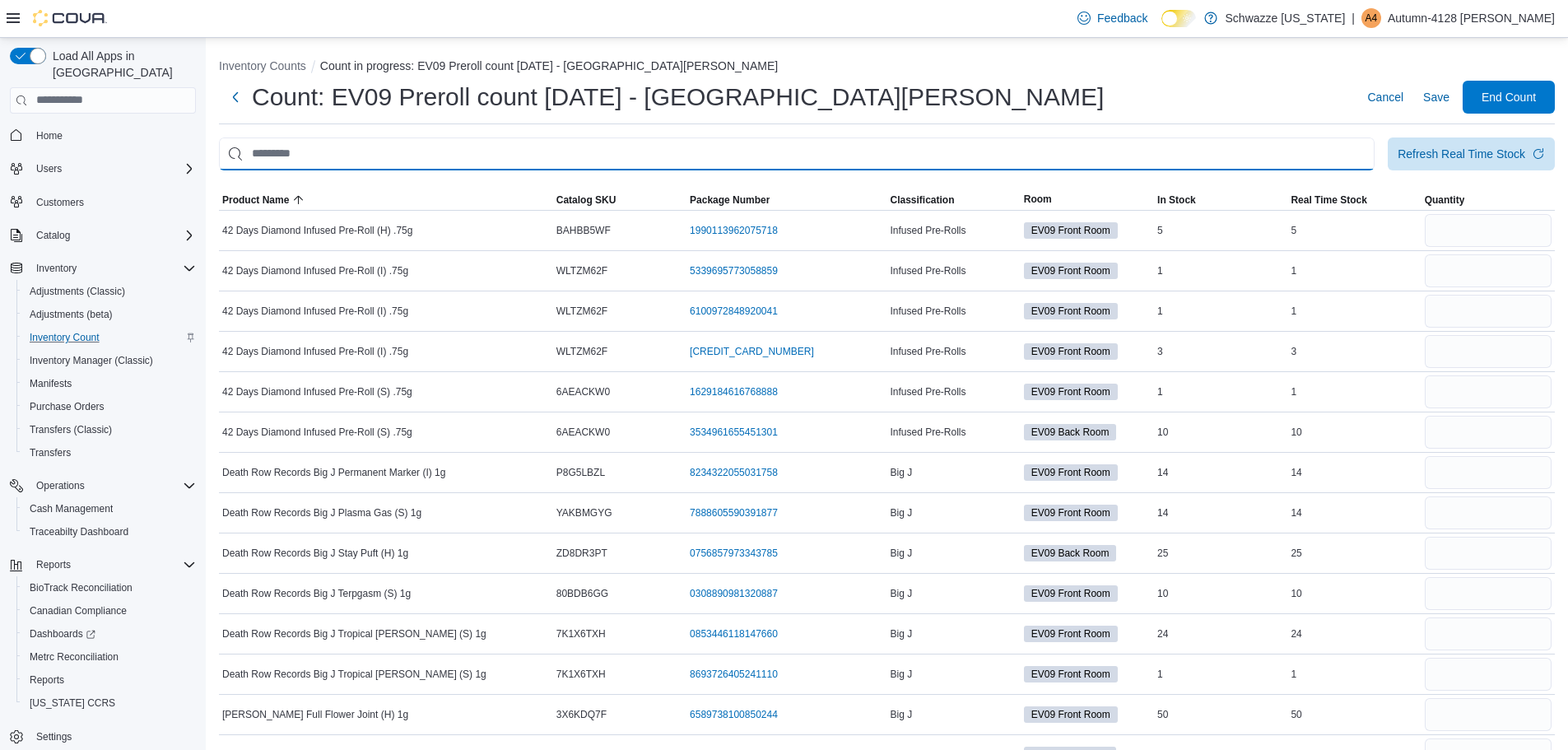
click at [291, 156] on input "This is a search bar. After typing your query, hit enter to filter the results …" at bounding box center [796, 153] width 1155 height 33
type input "*"
